Goal: Find specific page/section: Find specific page/section

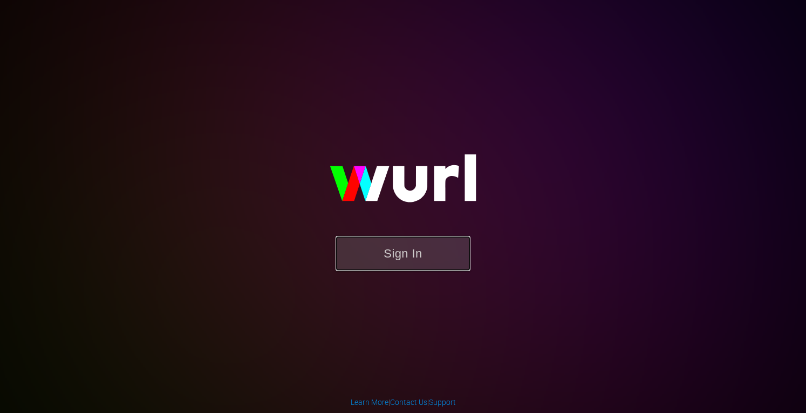
click at [392, 264] on button "Sign In" at bounding box center [403, 253] width 135 height 35
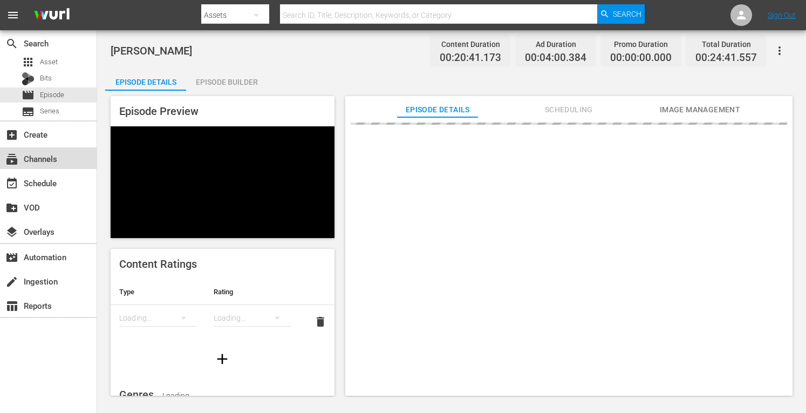
click at [38, 161] on div "subscriptions Channels" at bounding box center [30, 157] width 60 height 10
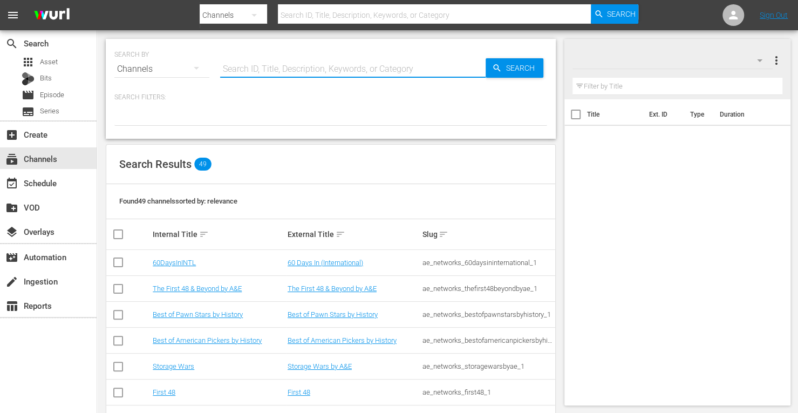
click at [251, 64] on input "text" at bounding box center [352, 69] width 265 height 26
type input "Moder"
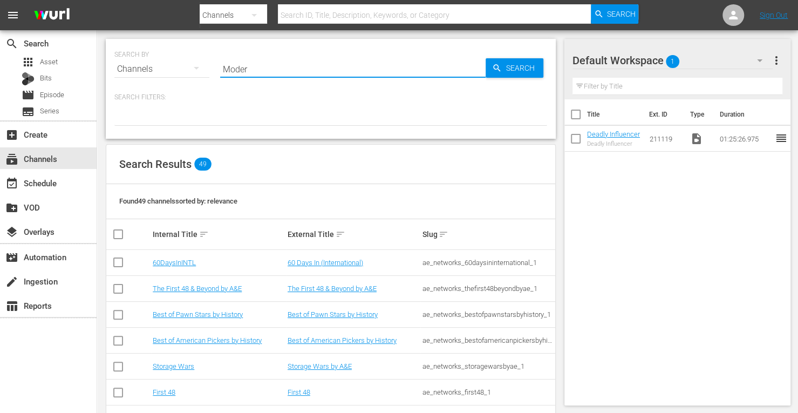
type input "Moder"
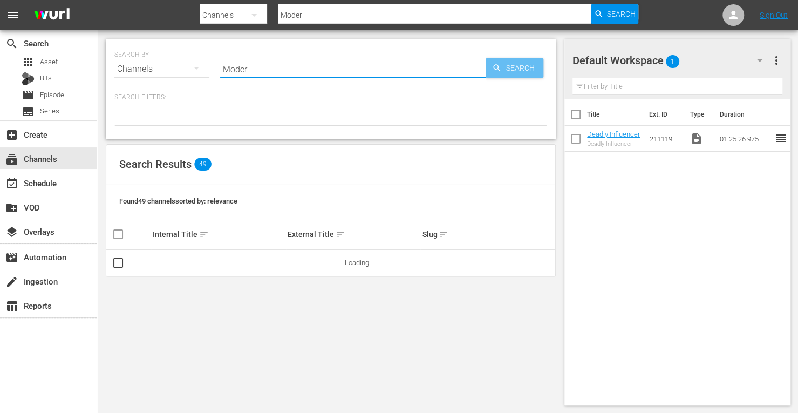
type input "Moder"
click at [520, 70] on span "Search" at bounding box center [523, 67] width 42 height 19
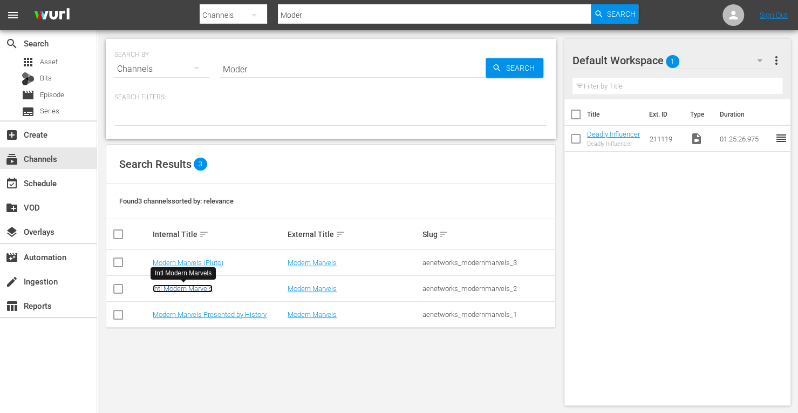
click at [179, 288] on link "Intl Modern Marvels" at bounding box center [183, 288] width 60 height 8
